Goal: Task Accomplishment & Management: Manage account settings

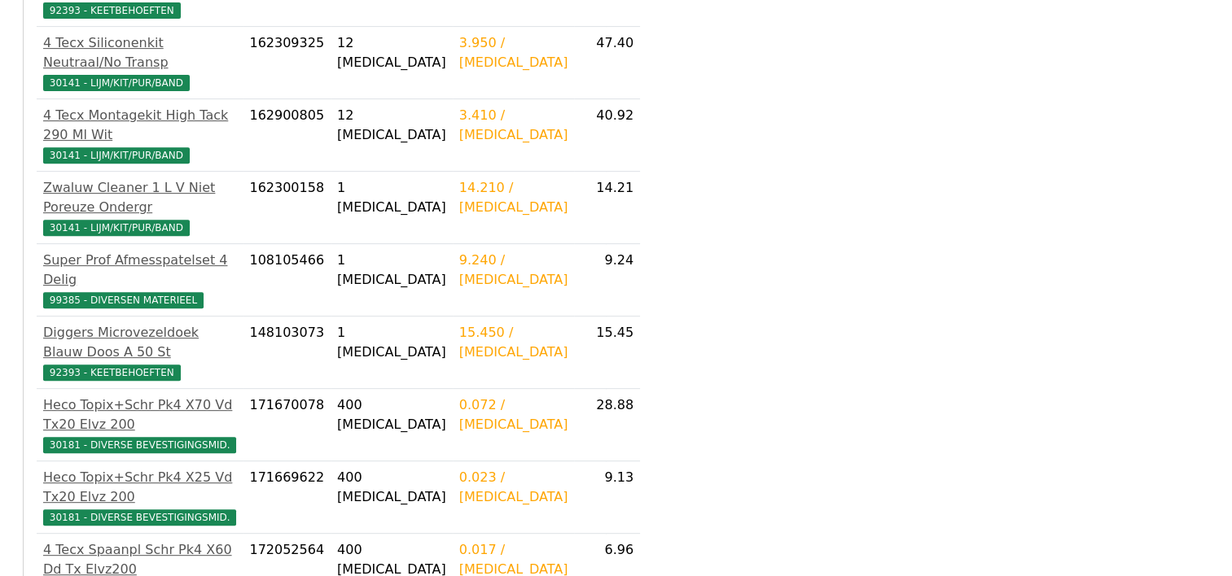
scroll to position [800, 0]
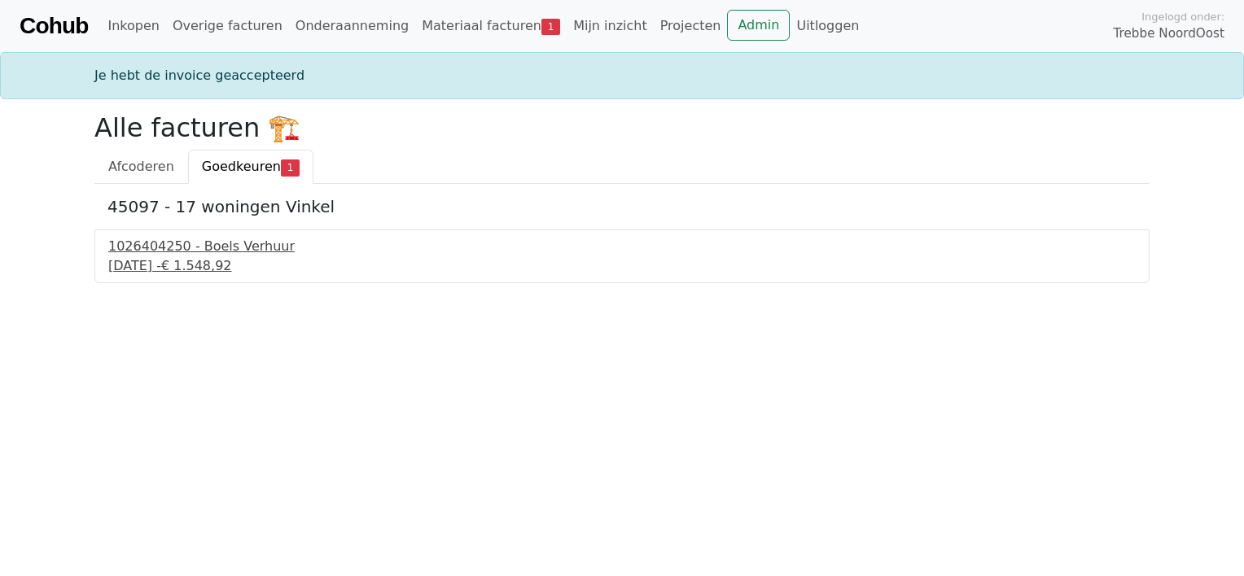
click at [208, 254] on div "1026404250 - Boels Verhuur" at bounding box center [622, 247] width 1028 height 20
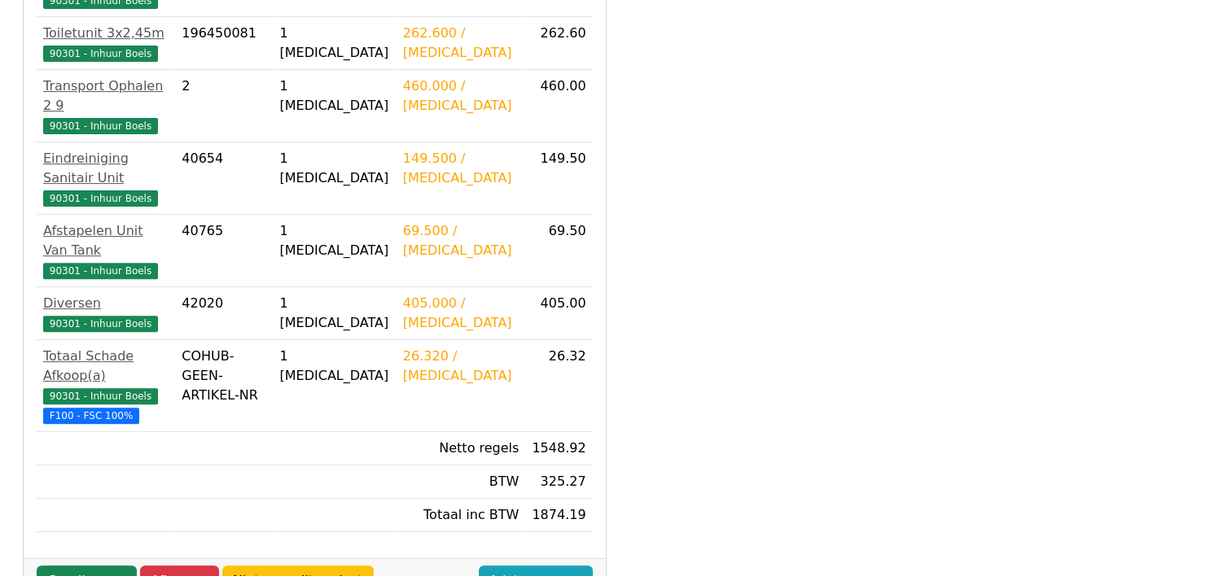
scroll to position [630, 0]
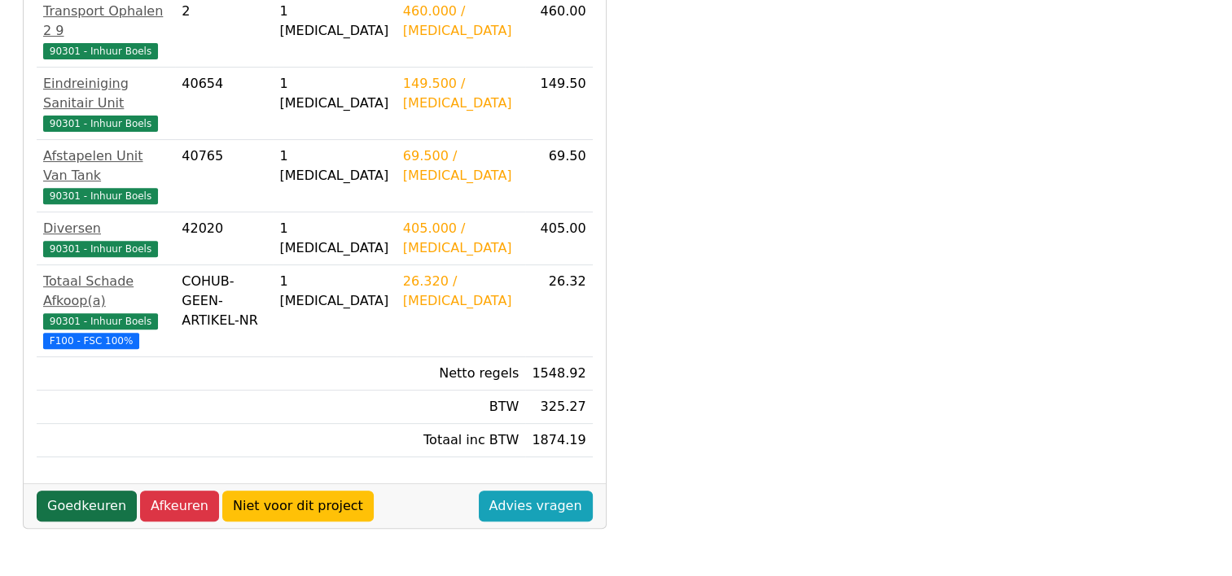
click at [73, 491] on link "Goedkeuren" at bounding box center [87, 506] width 100 height 31
